Goal: Information Seeking & Learning: Learn about a topic

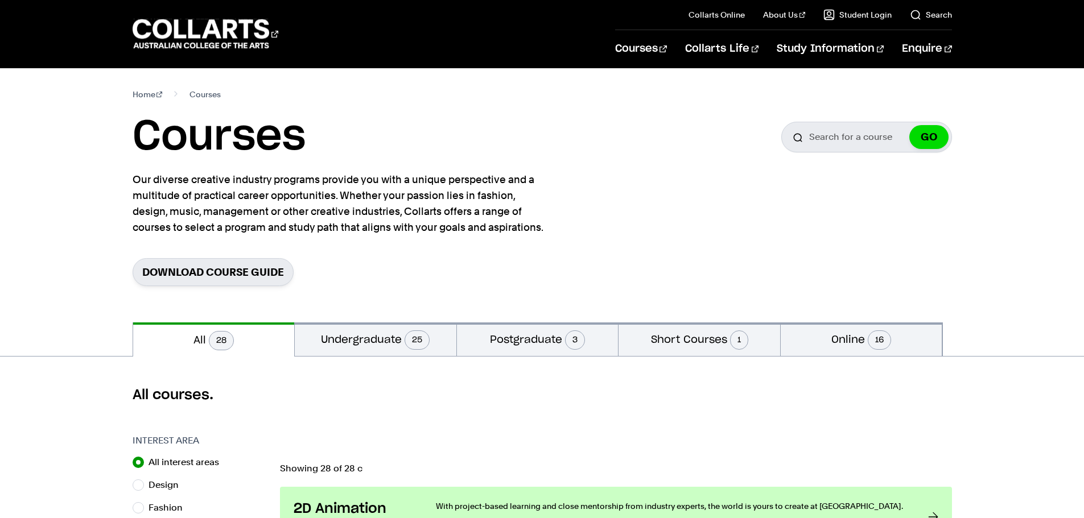
scroll to position [171, 0]
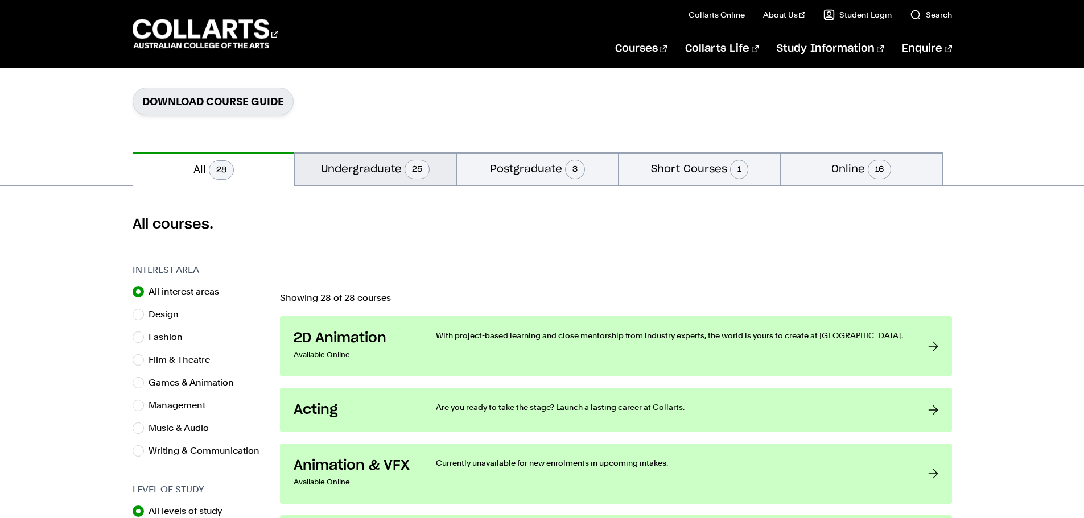
click at [383, 185] on button "Undergraduate 25" at bounding box center [376, 169] width 162 height 34
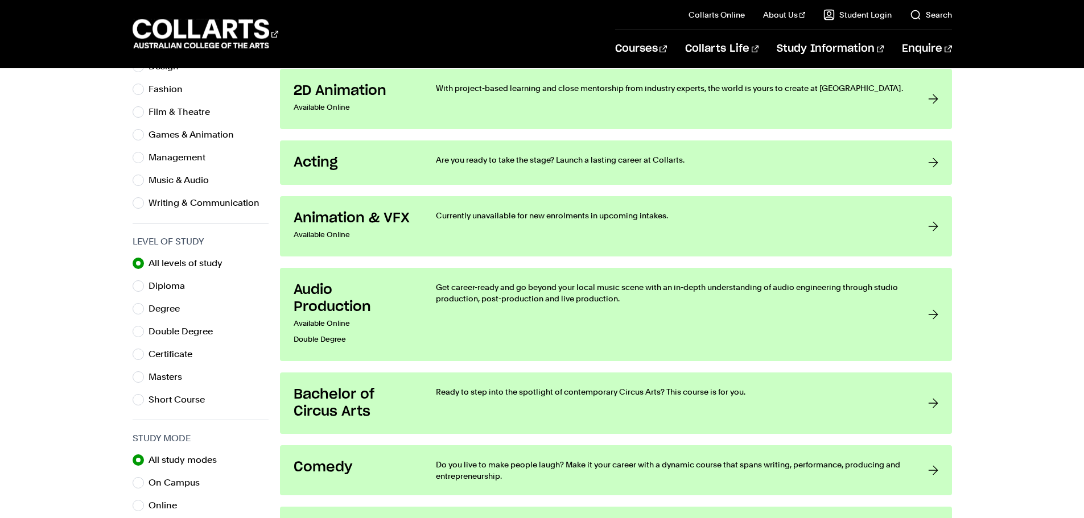
scroll to position [284, 0]
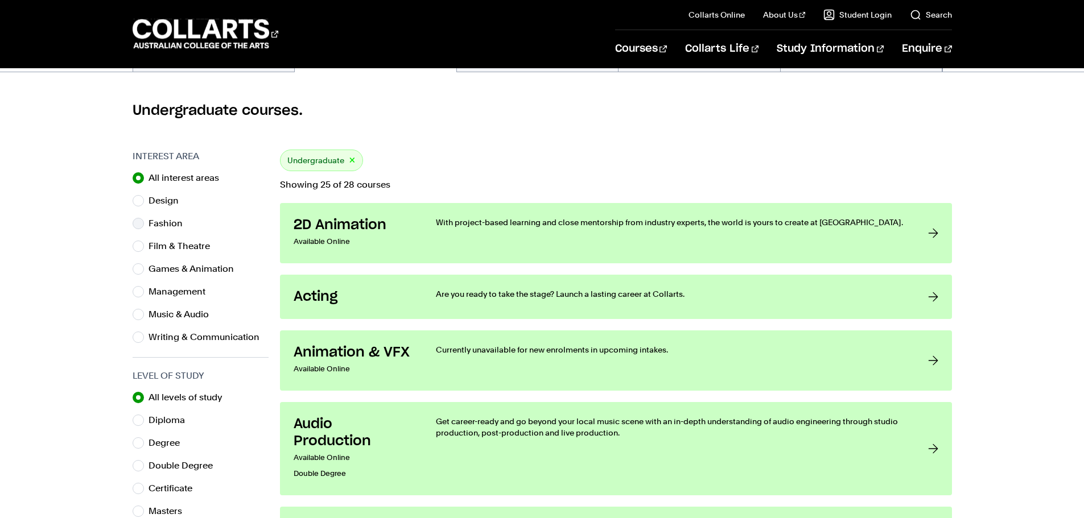
click at [167, 226] on label "Fashion" at bounding box center [169, 224] width 43 height 16
click at [144, 226] on input "Fashion" at bounding box center [138, 223] width 11 height 11
radio input "true"
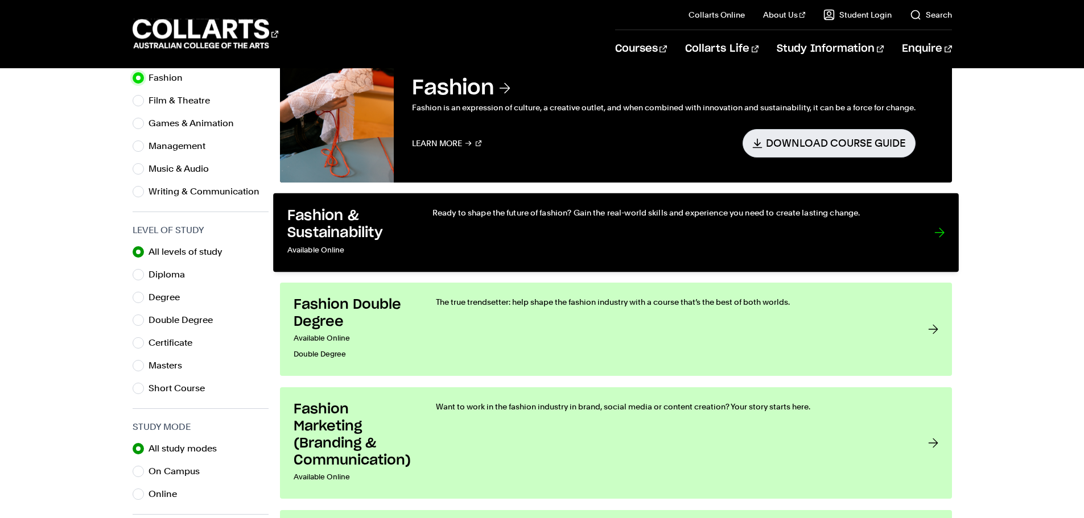
scroll to position [455, 0]
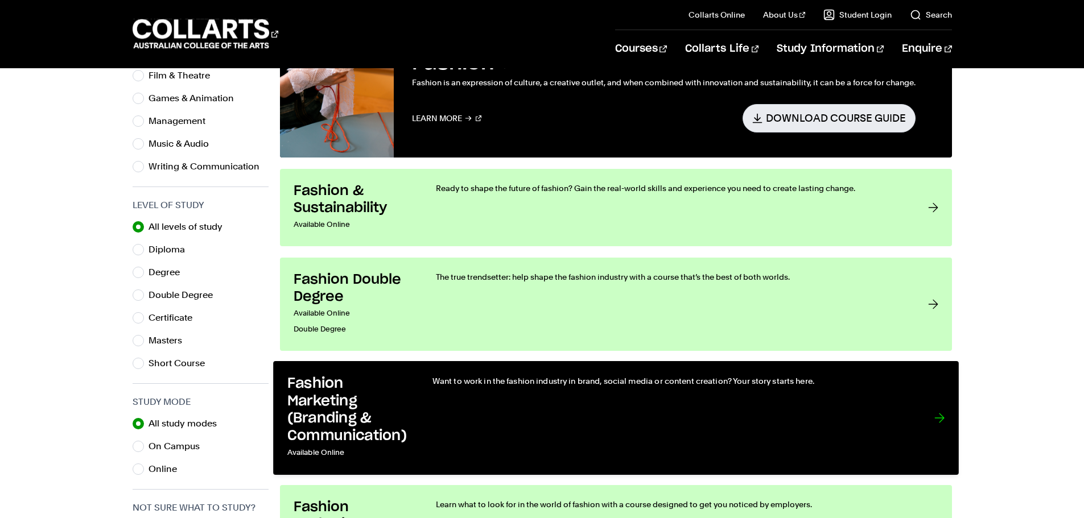
click at [427, 433] on link "Fashion Marketing (Branding & Communication) Available Online Want to work in t…" at bounding box center [615, 418] width 685 height 114
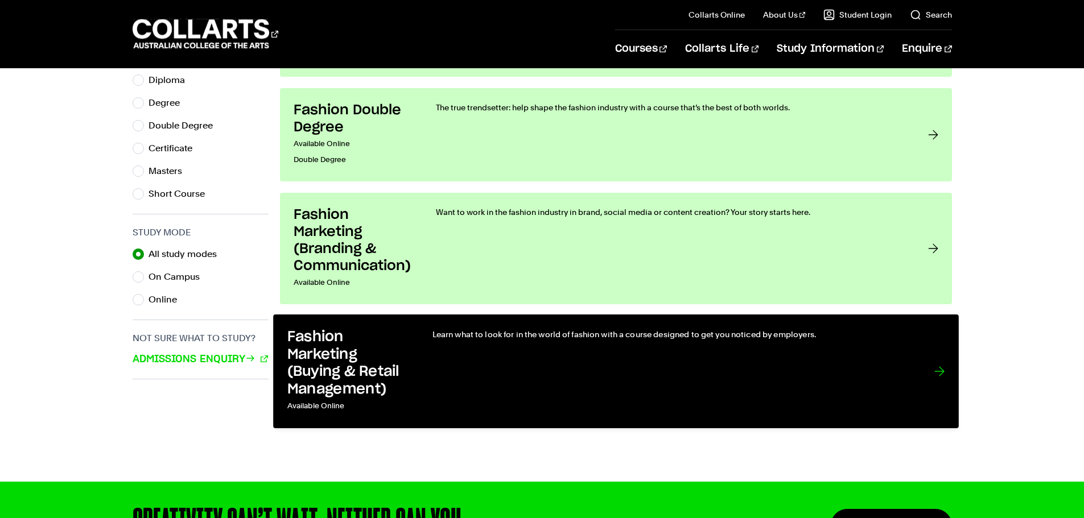
scroll to position [626, 0]
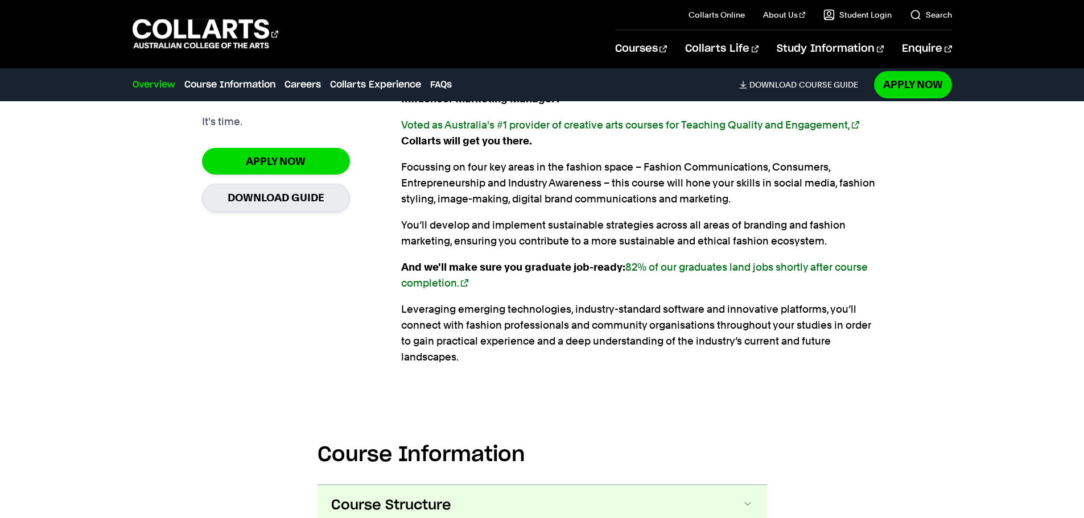
scroll to position [1081, 0]
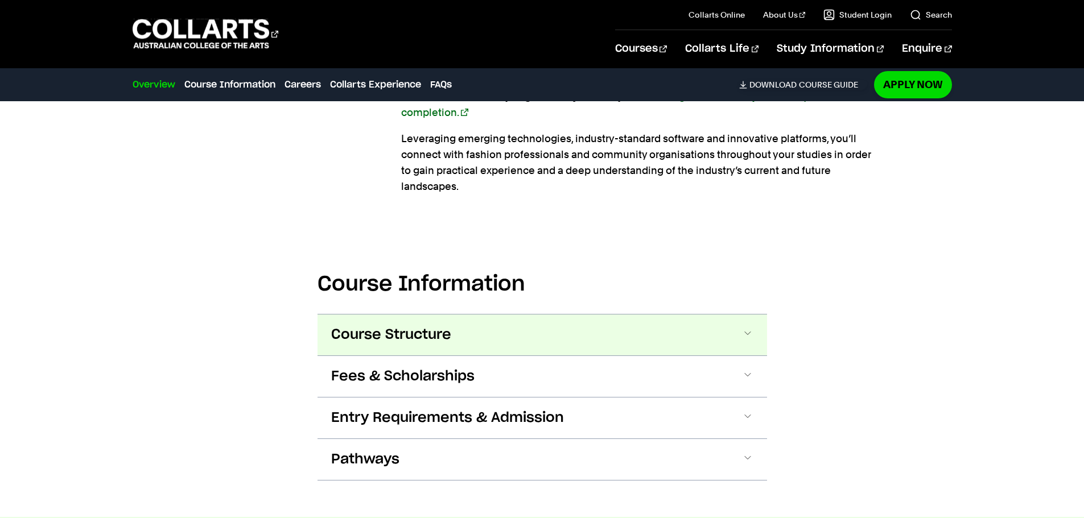
click at [533, 317] on button "Course Structure" at bounding box center [541, 335] width 449 height 41
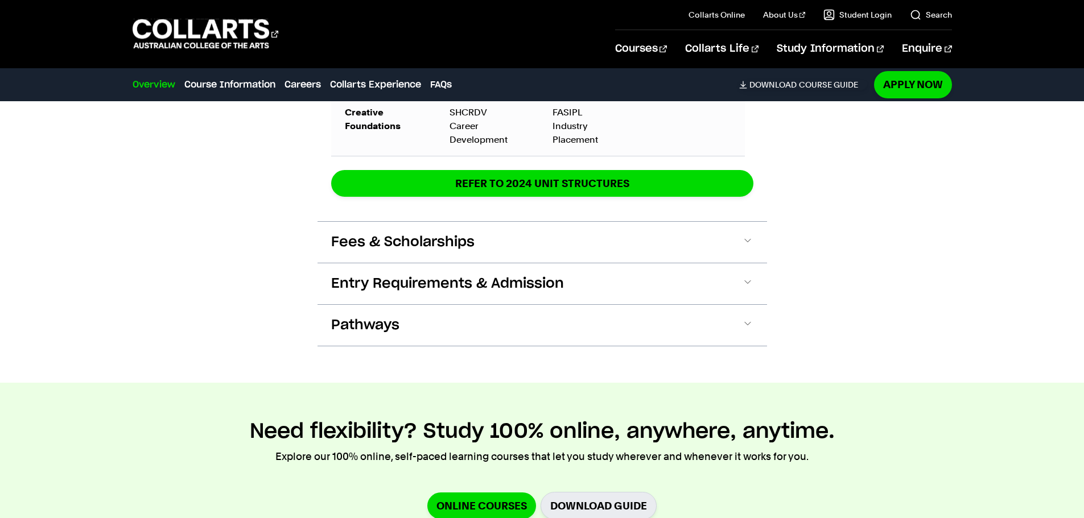
scroll to position [2415, 0]
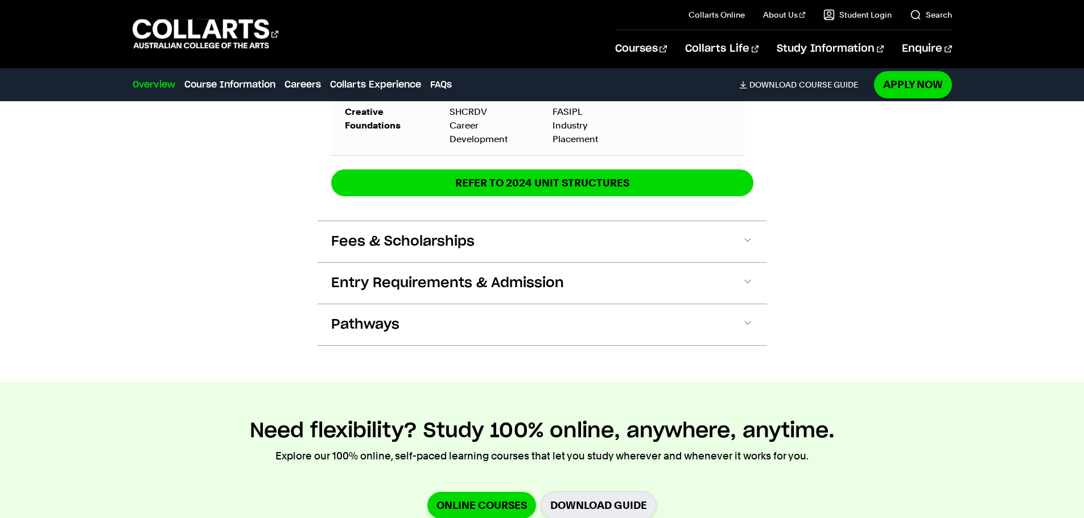
click at [441, 233] on span "Fees & Scholarships" at bounding box center [402, 242] width 143 height 18
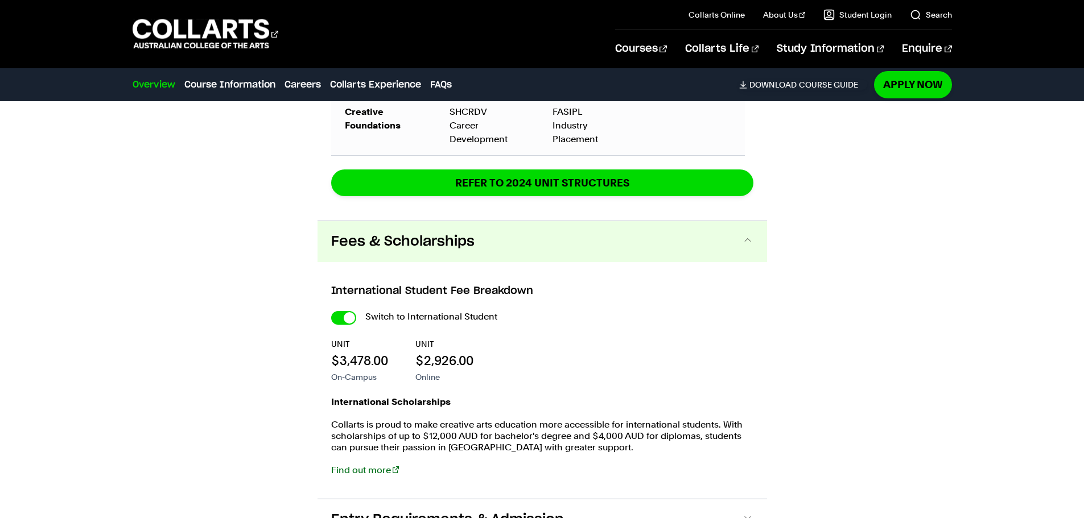
scroll to position [2518, 0]
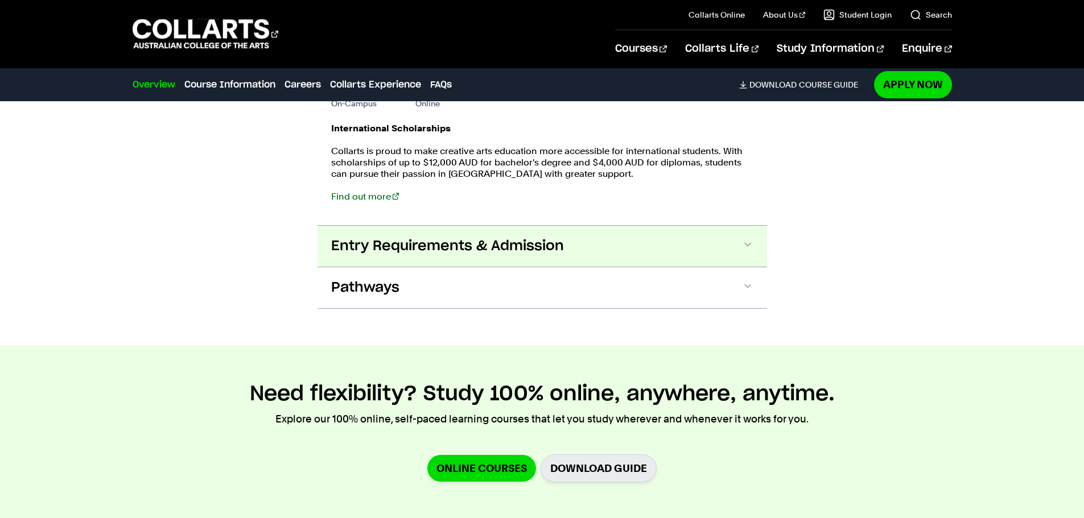
click at [602, 226] on button "Entry Requirements & Admission" at bounding box center [541, 246] width 449 height 41
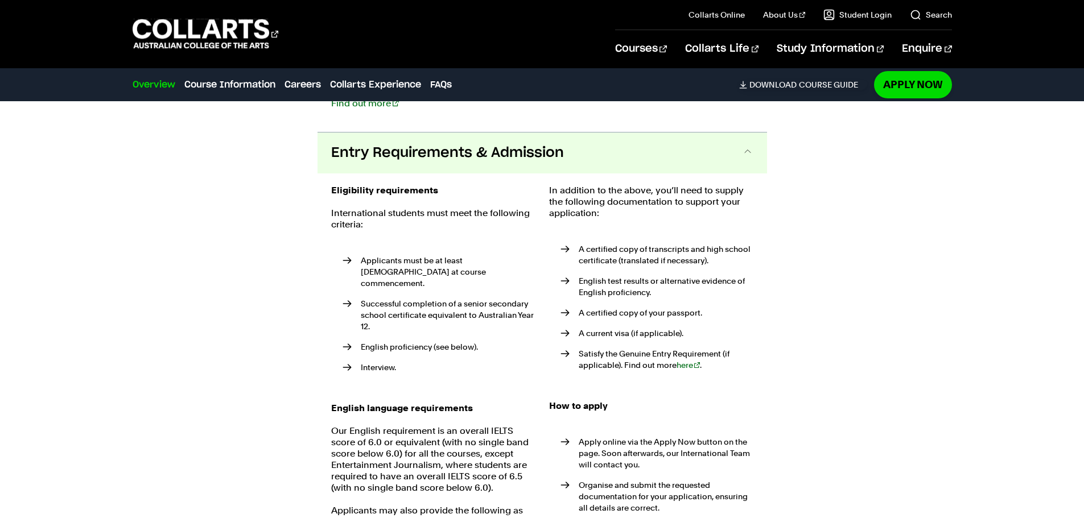
scroll to position [2796, 0]
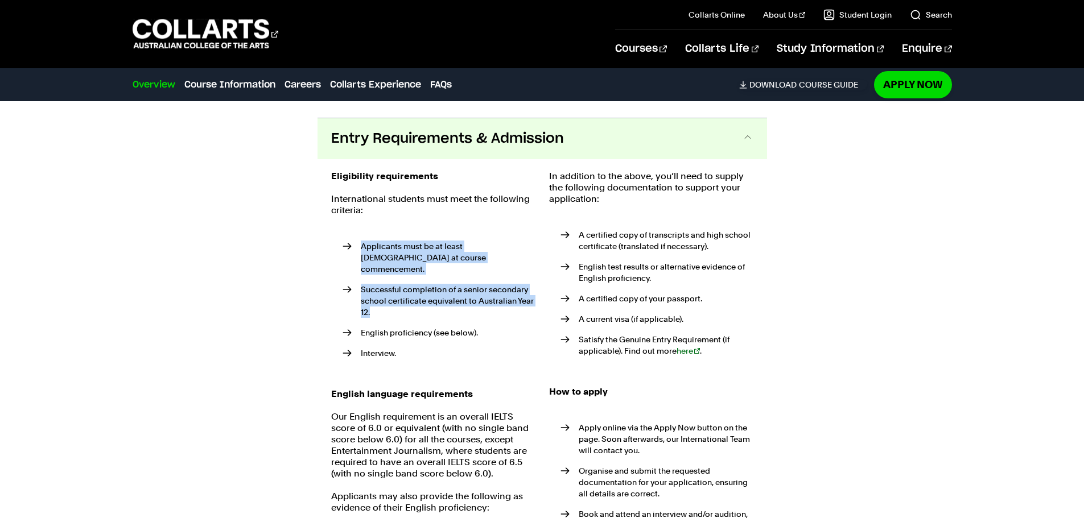
drag, startPoint x: 362, startPoint y: 232, endPoint x: 491, endPoint y: 282, distance: 139.2
click at [491, 282] on ul "Applicants must be at least 18 years old at course commencement. Successful com…" at bounding box center [433, 303] width 204 height 150
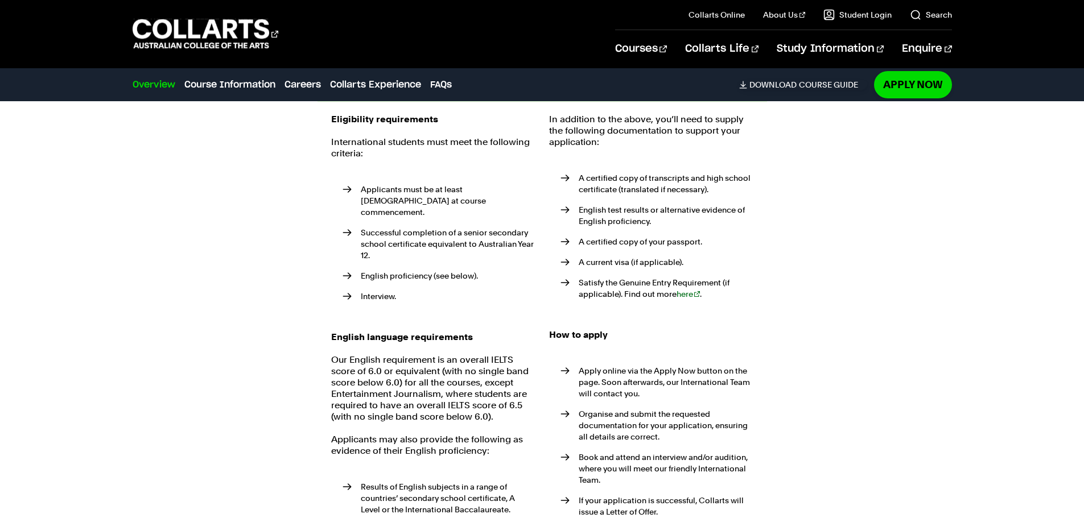
click at [407, 291] on li "Interview." at bounding box center [438, 296] width 193 height 11
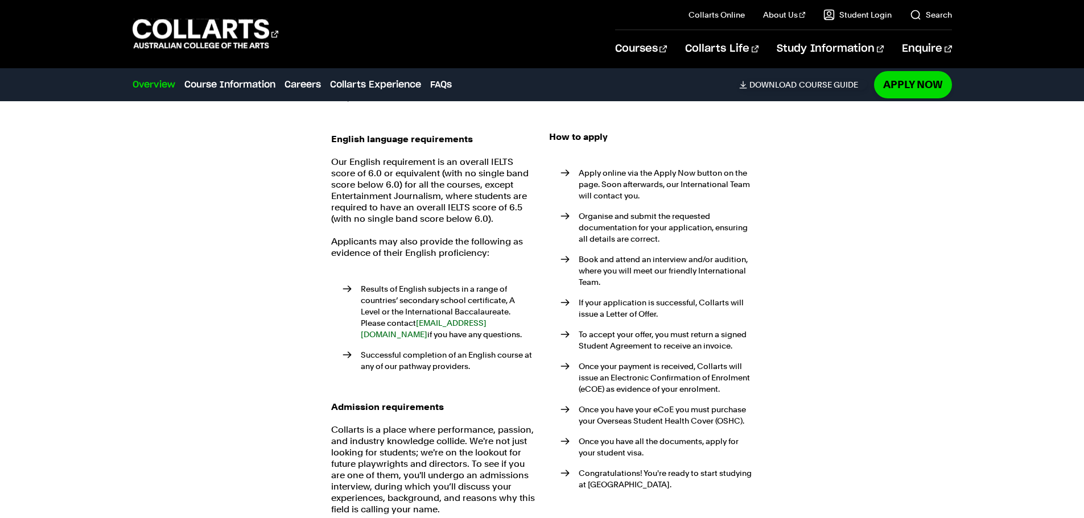
scroll to position [3024, 0]
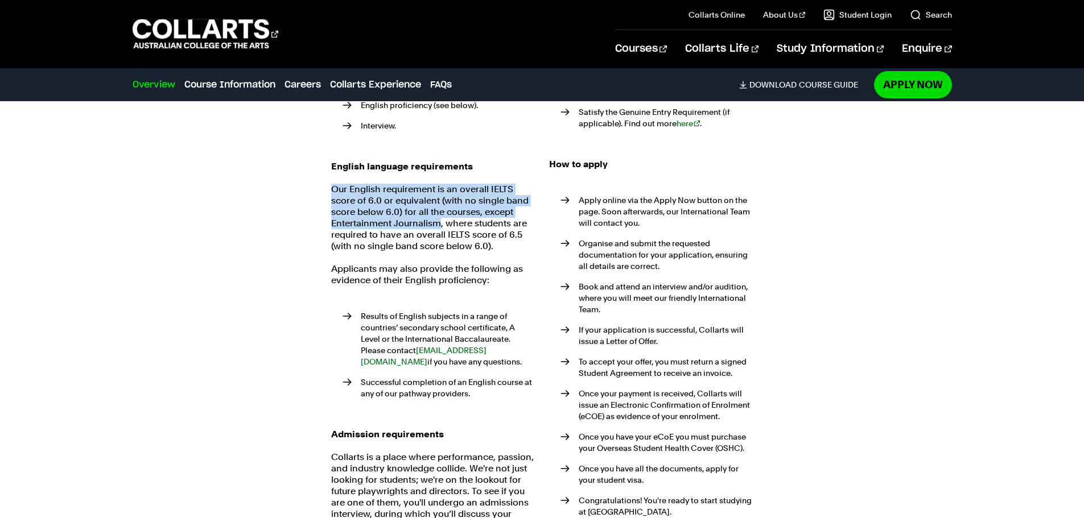
drag, startPoint x: 332, startPoint y: 159, endPoint x: 440, endPoint y: 200, distance: 115.4
click at [440, 200] on p "Our English requirement is an overall IELTS score of 6.0 or equivalent (with no…" at bounding box center [433, 218] width 204 height 68
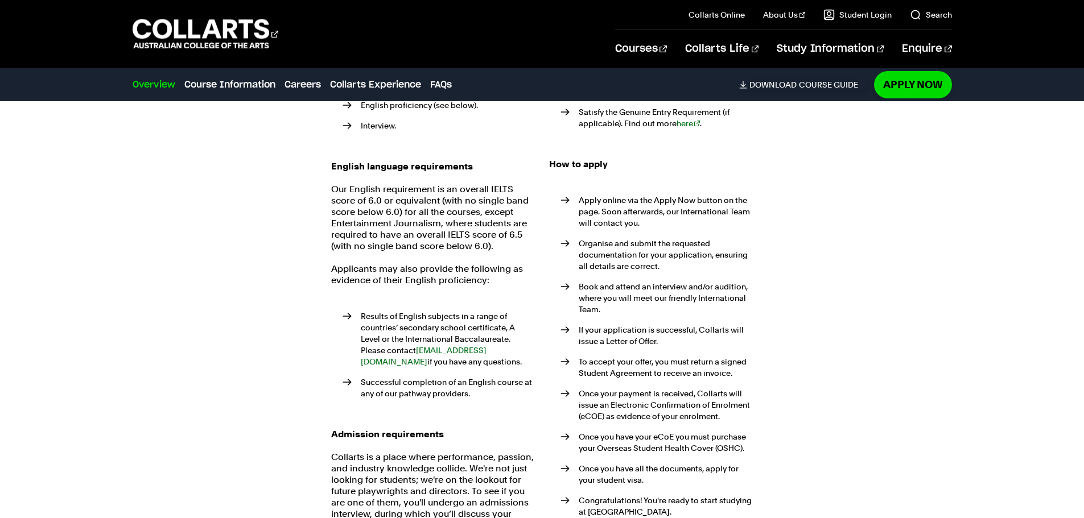
click at [475, 263] on p "Applicants may also provide the following as evidence of their English proficie…" at bounding box center [433, 274] width 204 height 23
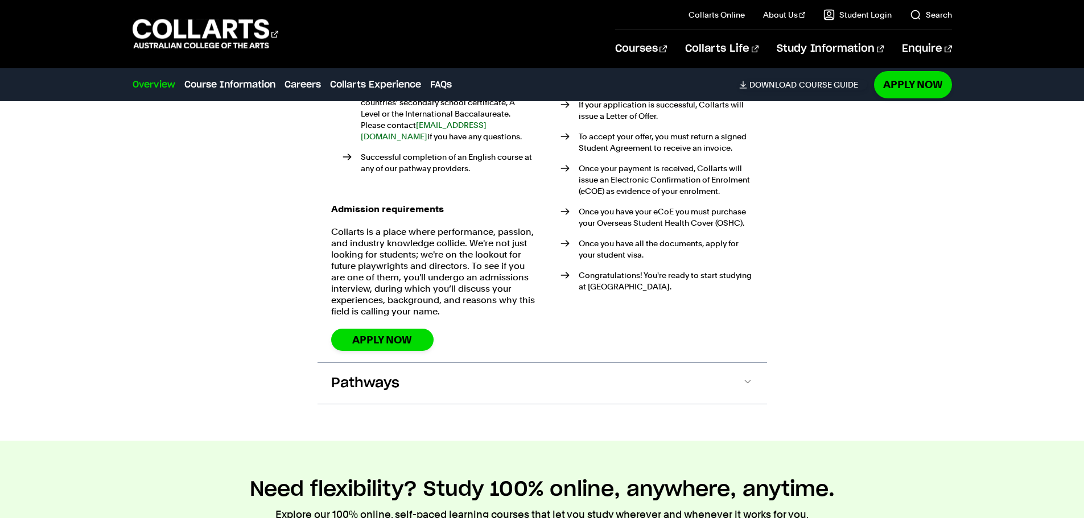
scroll to position [3251, 0]
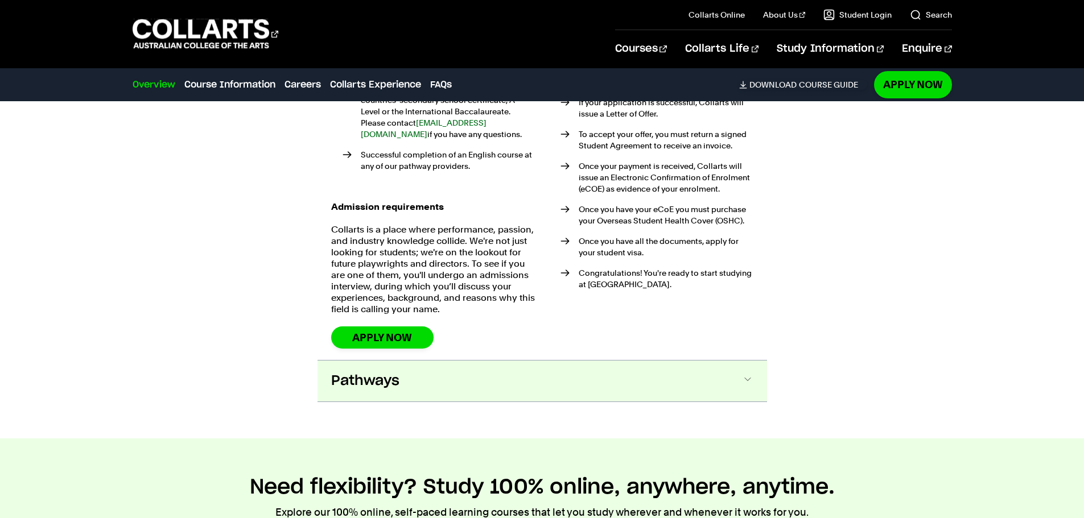
click at [465, 361] on button "Pathways" at bounding box center [541, 381] width 449 height 41
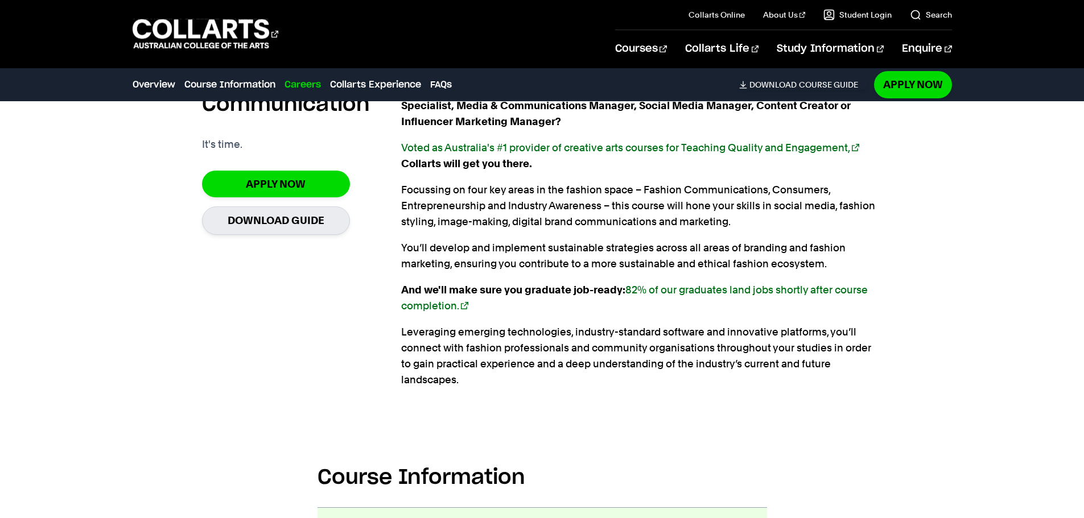
scroll to position [922, 0]
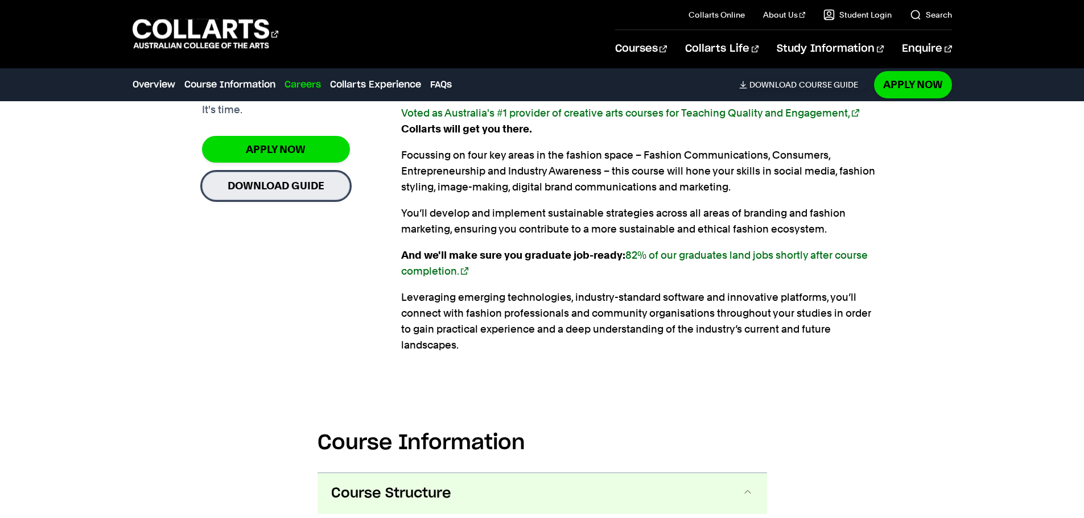
click at [331, 192] on link "Download Guide" at bounding box center [276, 186] width 148 height 28
click at [259, 90] on link "Course Information" at bounding box center [229, 85] width 91 height 14
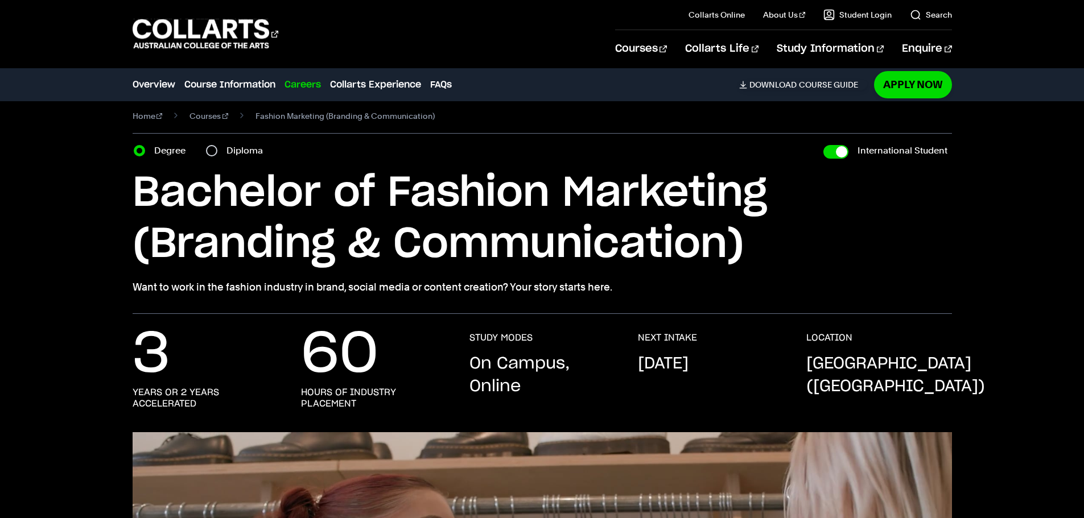
scroll to position [0, 0]
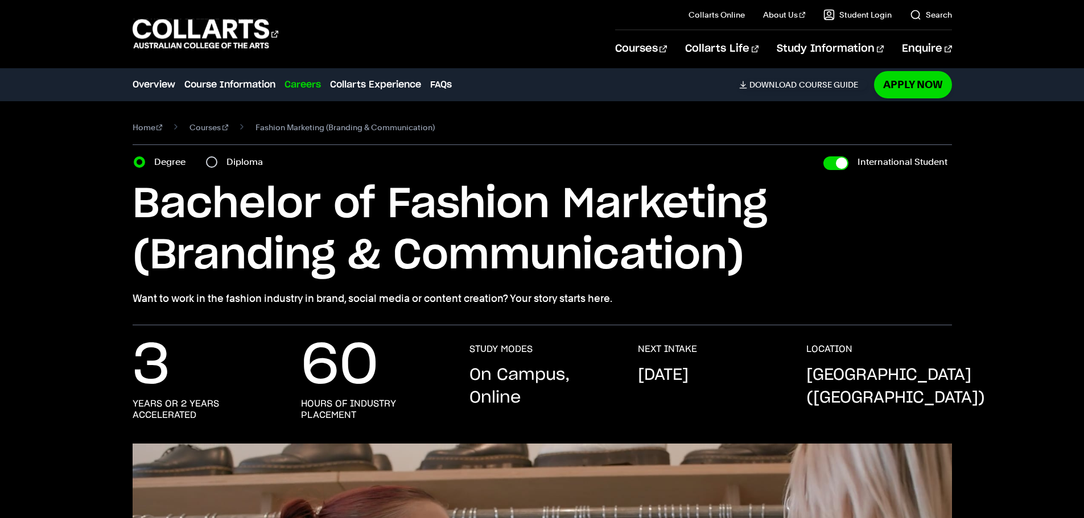
click at [688, 371] on p "September 2025" at bounding box center [663, 375] width 51 height 23
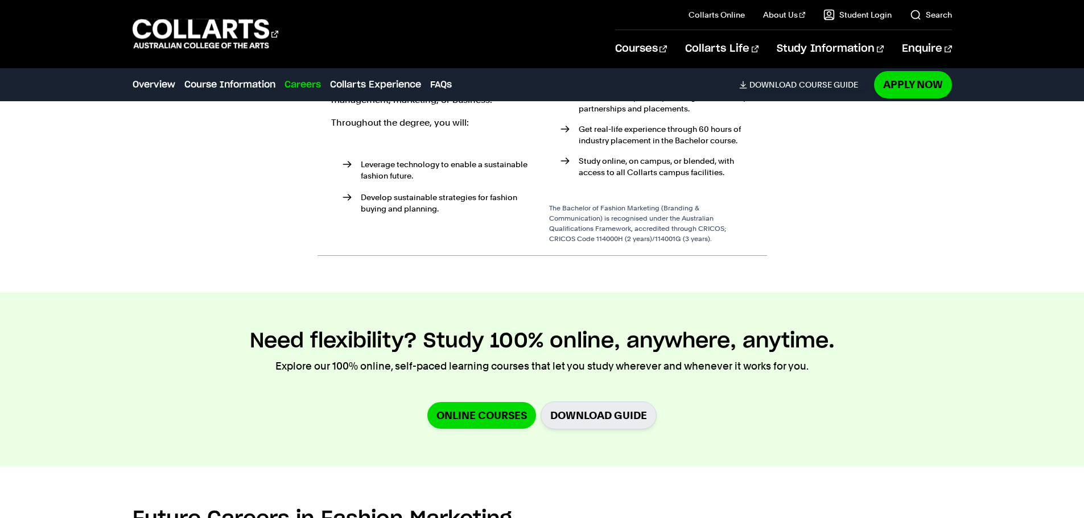
scroll to position [3811, 0]
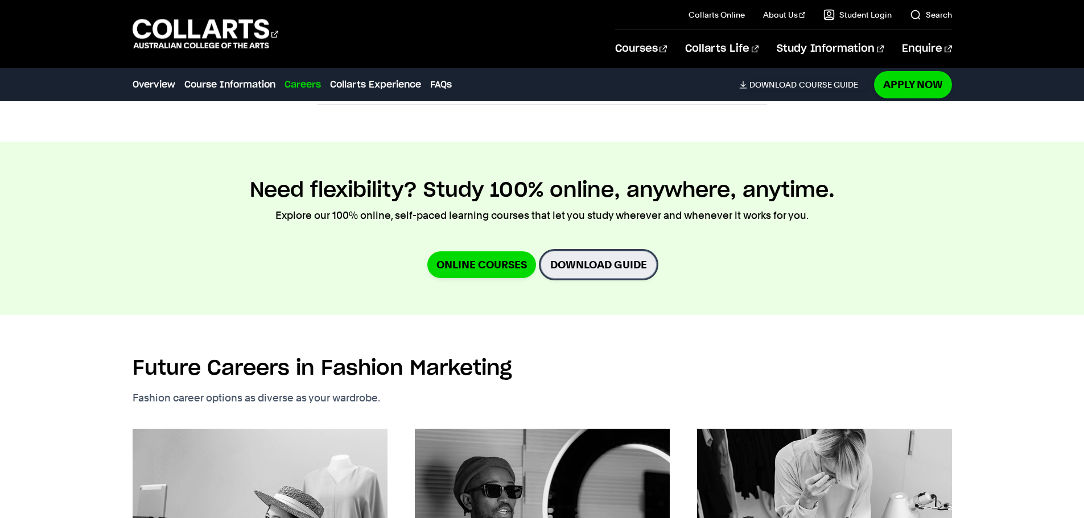
click at [597, 251] on link "Download Guide" at bounding box center [598, 265] width 116 height 28
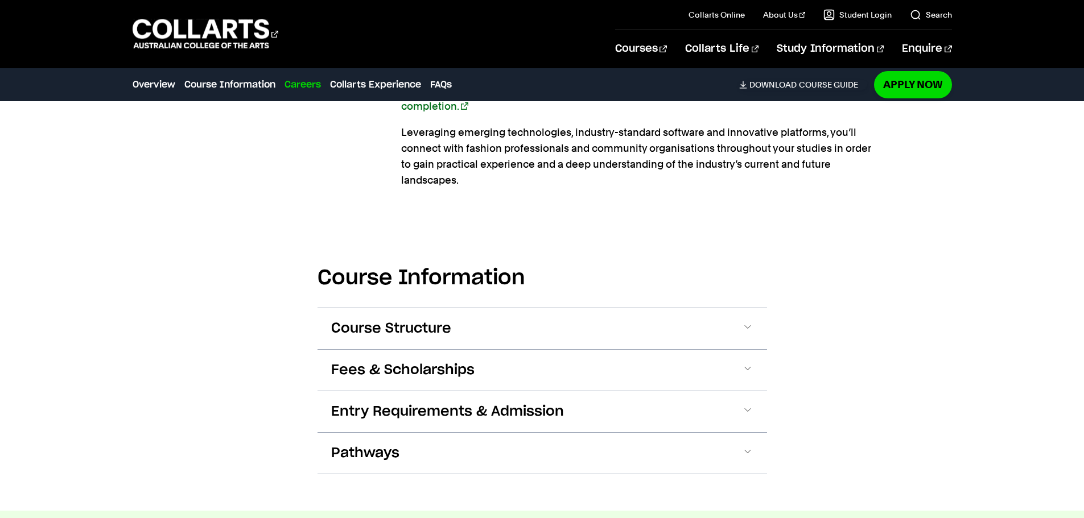
scroll to position [1138, 0]
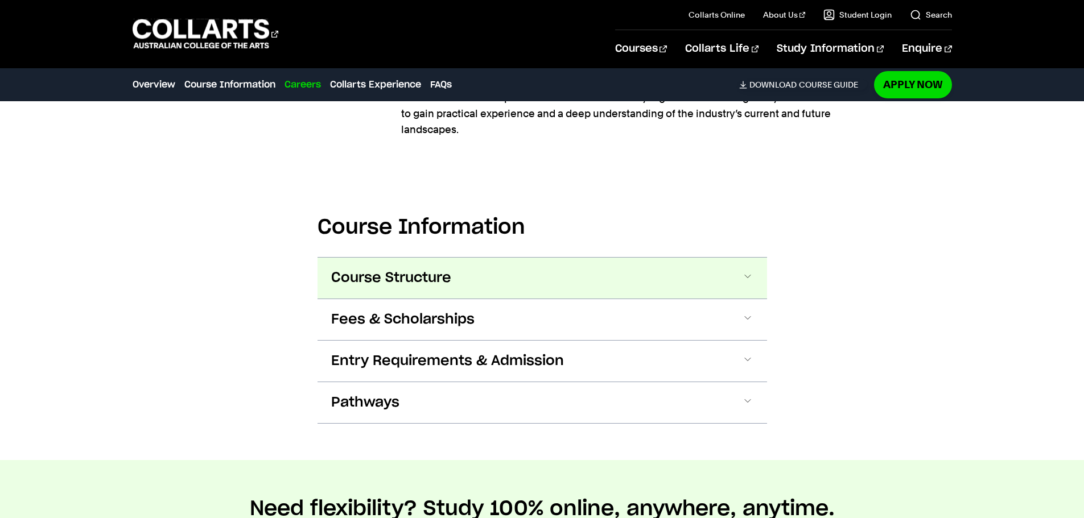
click at [484, 259] on button "Course Structure" at bounding box center [541, 278] width 449 height 41
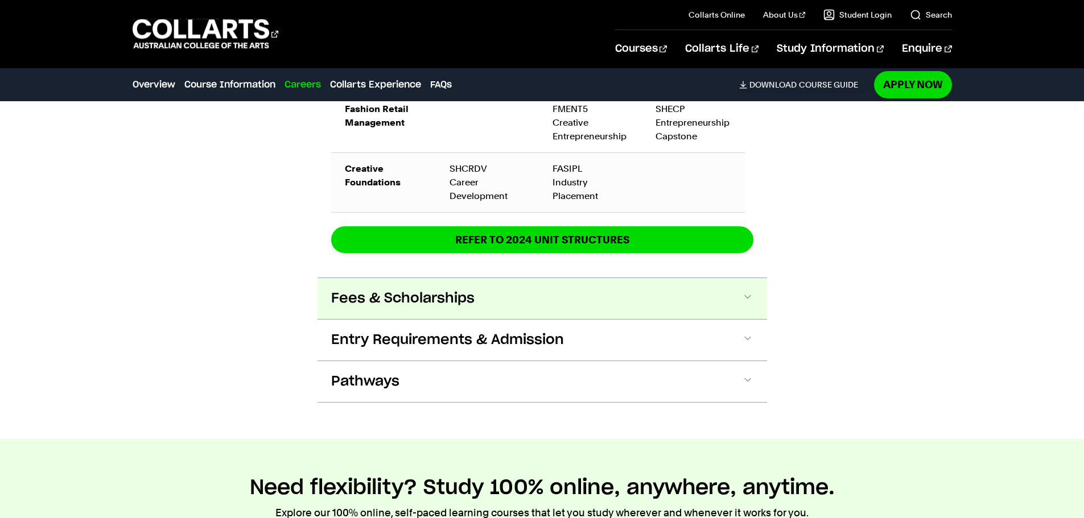
click at [556, 282] on button "Fees & Scholarships" at bounding box center [541, 298] width 449 height 41
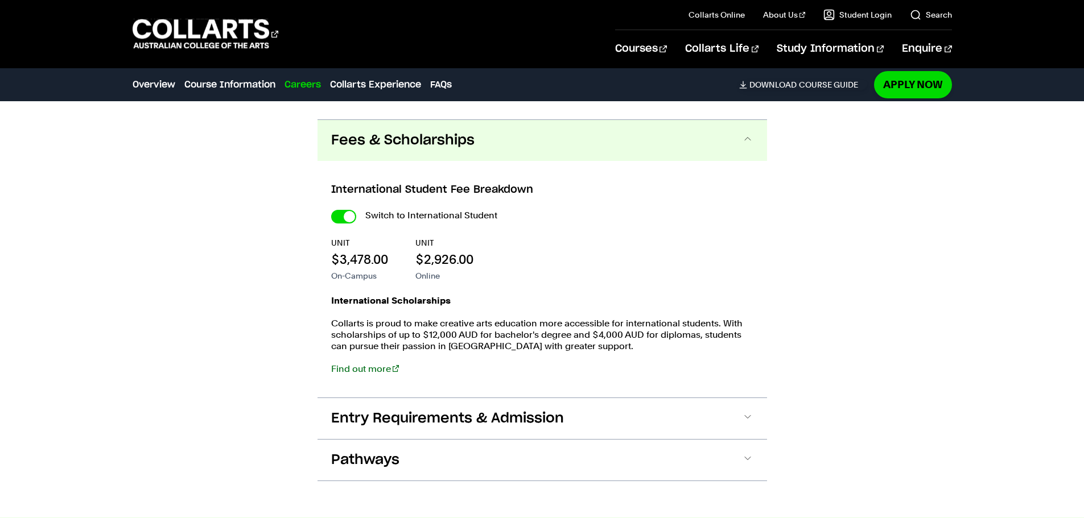
scroll to position [2518, 0]
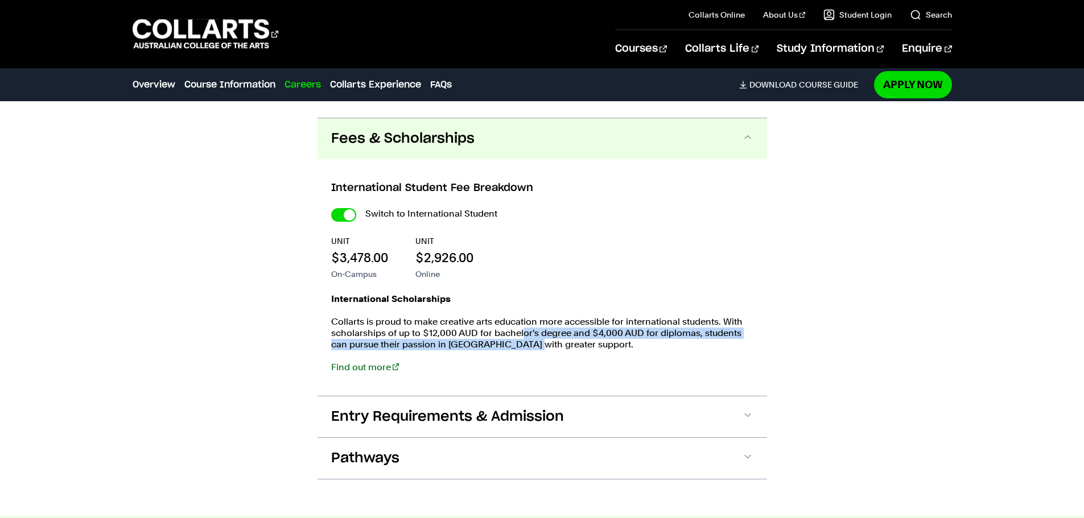
drag, startPoint x: 520, startPoint y: 322, endPoint x: 521, endPoint y: 333, distance: 11.4
click at [521, 333] on p "Collarts is proud to make creative arts education more accessible for internati…" at bounding box center [542, 333] width 422 height 34
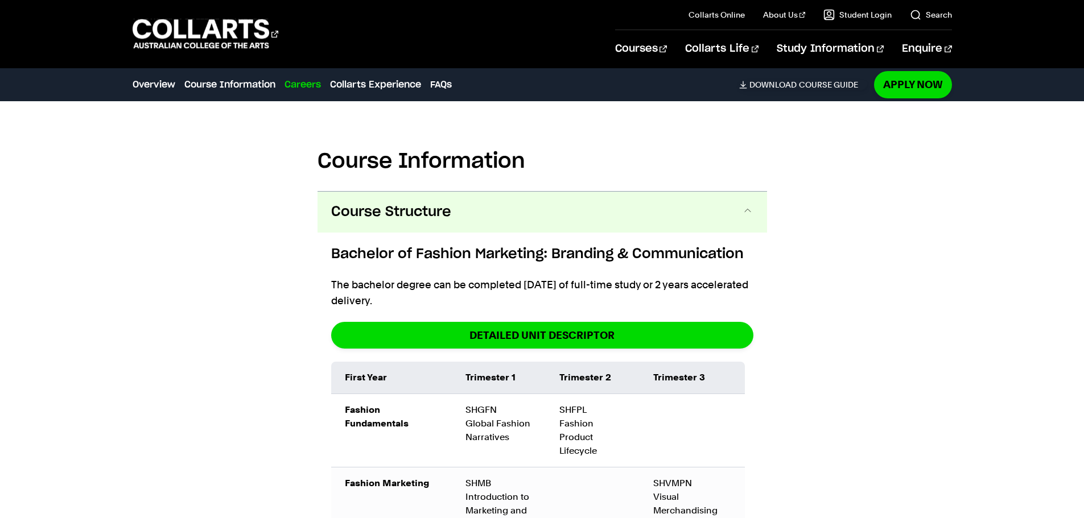
scroll to position [1209, 0]
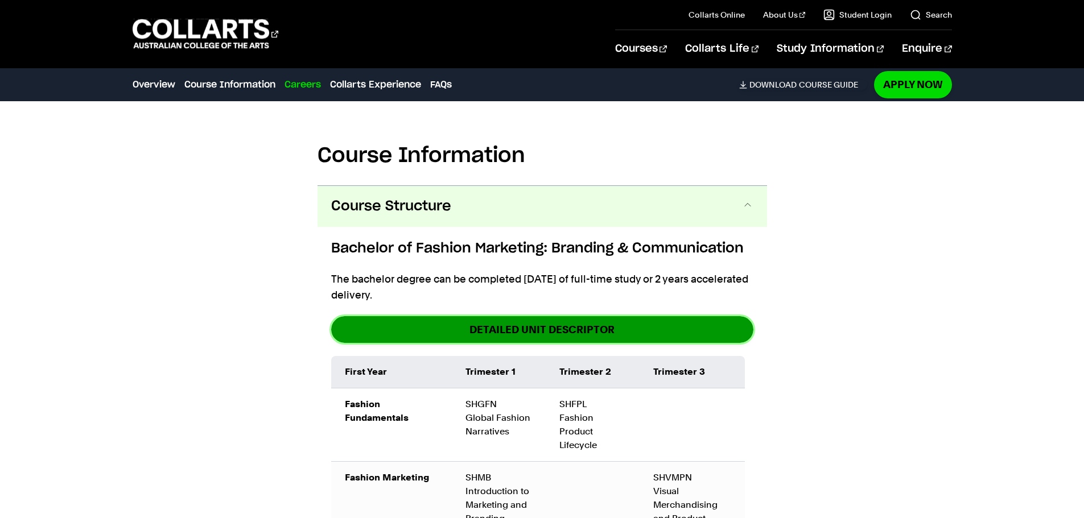
click at [530, 316] on link "DETAILED UNIT DESCRIPTOR" at bounding box center [542, 329] width 422 height 27
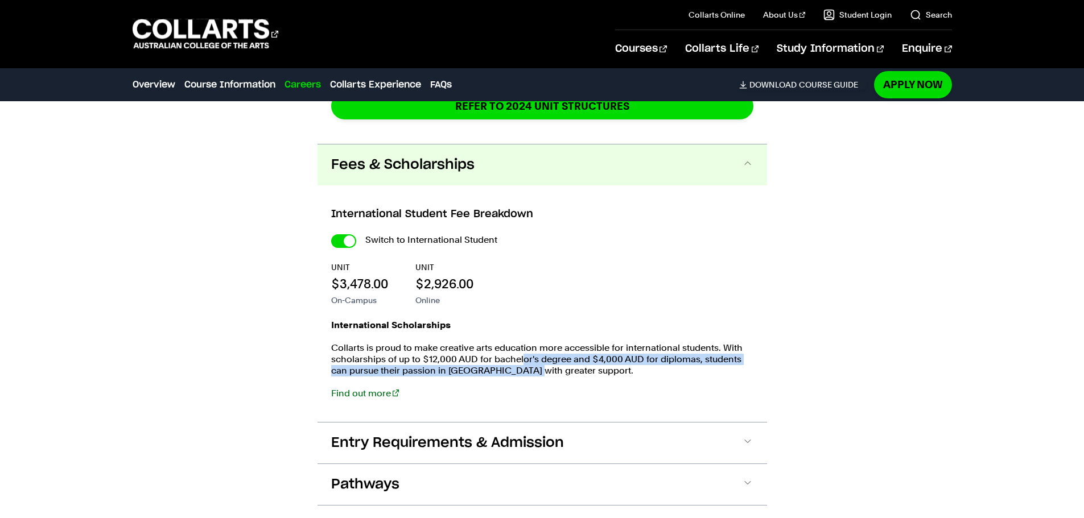
scroll to position [2518, 0]
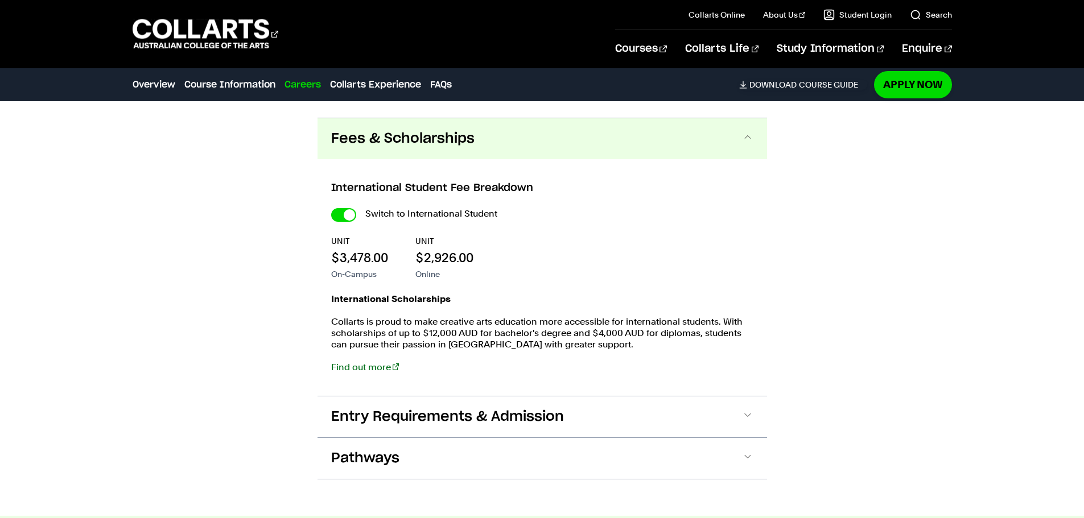
click at [531, 328] on p "Collarts is proud to make creative arts education more accessible for internati…" at bounding box center [542, 333] width 422 height 34
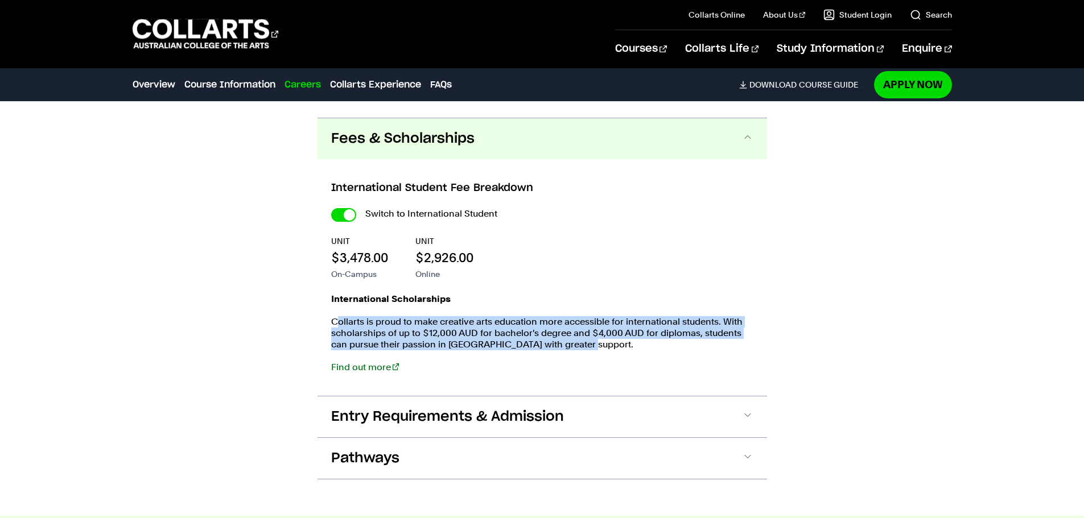
drag, startPoint x: 340, startPoint y: 308, endPoint x: 643, endPoint y: 324, distance: 304.2
click at [643, 324] on p "Collarts is proud to make creative arts education more accessible for internati…" at bounding box center [542, 333] width 422 height 34
click at [457, 316] on p "Collarts is proud to make creative arts education more accessible for internati…" at bounding box center [542, 333] width 422 height 34
